Goal: Task Accomplishment & Management: Manage account settings

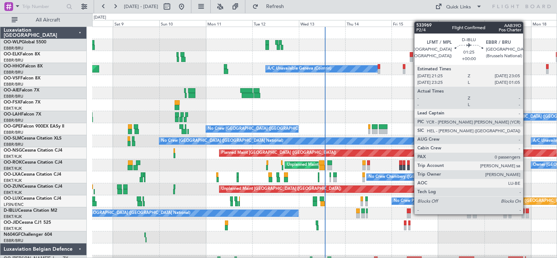
click at [527, 214] on div at bounding box center [527, 215] width 3 height 5
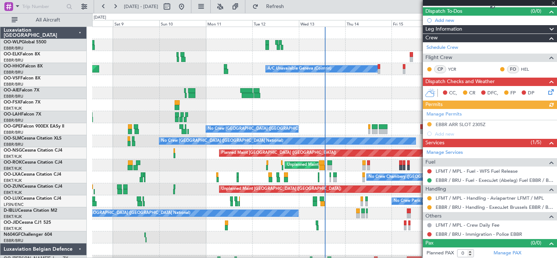
scroll to position [64, 0]
click at [430, 207] on button at bounding box center [430, 207] width 4 height 4
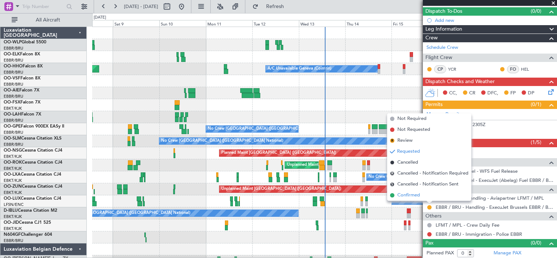
click at [413, 194] on span "Confirmed" at bounding box center [409, 195] width 23 height 7
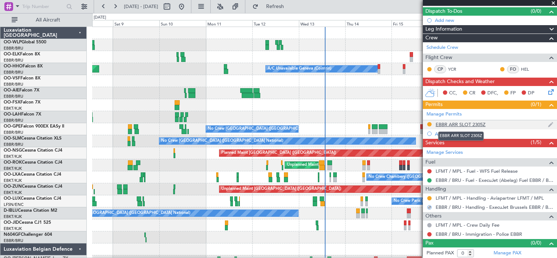
click at [451, 123] on div "EBBR ARR SLOT 2305Z" at bounding box center [461, 124] width 50 height 6
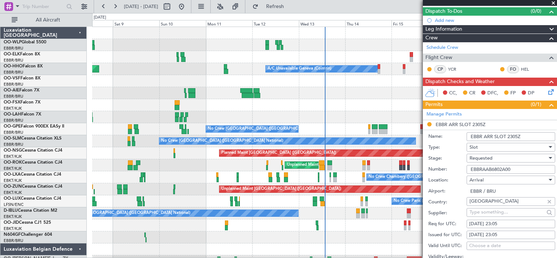
drag, startPoint x: 514, startPoint y: 169, endPoint x: 461, endPoint y: 171, distance: 52.6
click at [461, 171] on div "Number: EBBRAAB6802A00" at bounding box center [492, 169] width 127 height 11
paste input "text"
type input "EBBRAAB6802A00"
click at [504, 159] on div "Requested" at bounding box center [509, 158] width 78 height 11
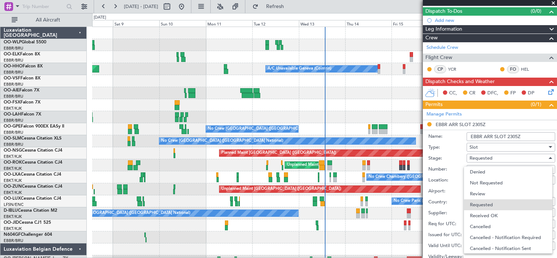
scroll to position [3, 0]
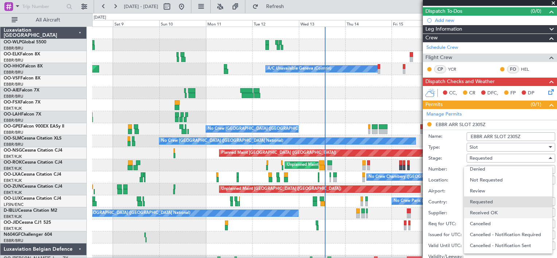
click at [493, 215] on span "Received OK" at bounding box center [508, 213] width 77 height 11
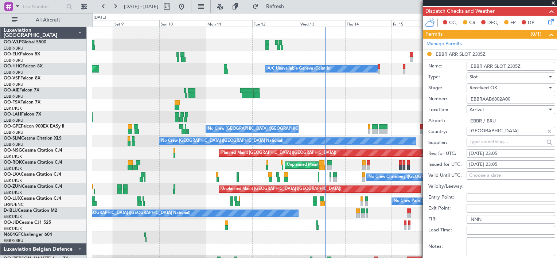
scroll to position [227, 0]
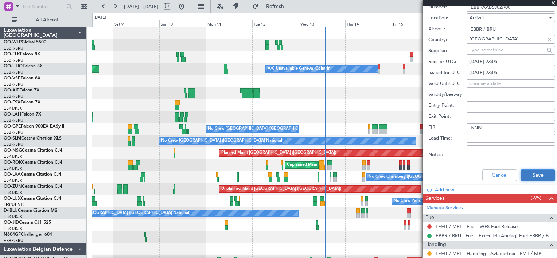
click at [524, 175] on button "Save" at bounding box center [538, 176] width 35 height 12
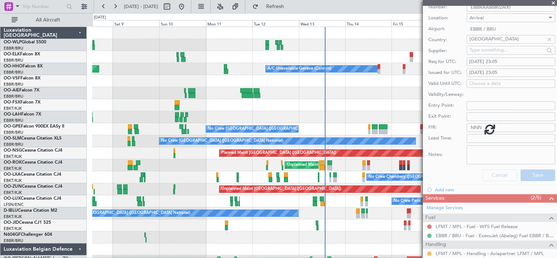
scroll to position [9, 0]
